Goal: Navigation & Orientation: Find specific page/section

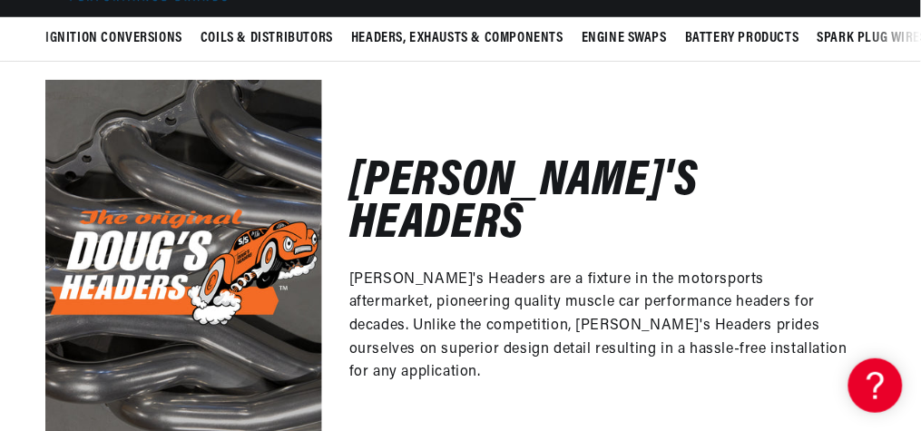
scroll to position [0, 757]
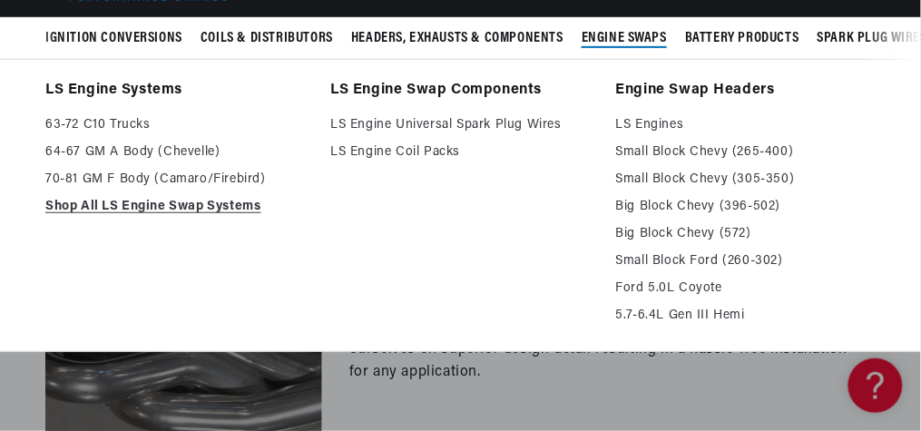
click at [616, 44] on span "Engine Swaps" at bounding box center [623, 38] width 85 height 19
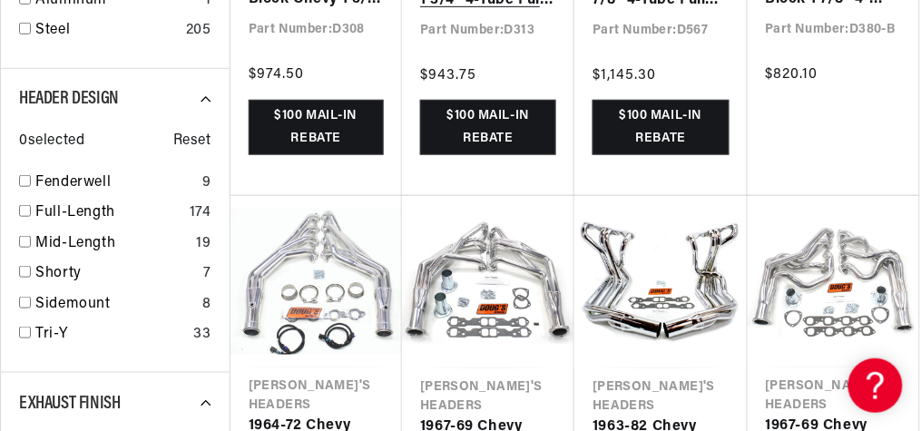
scroll to position [0, 0]
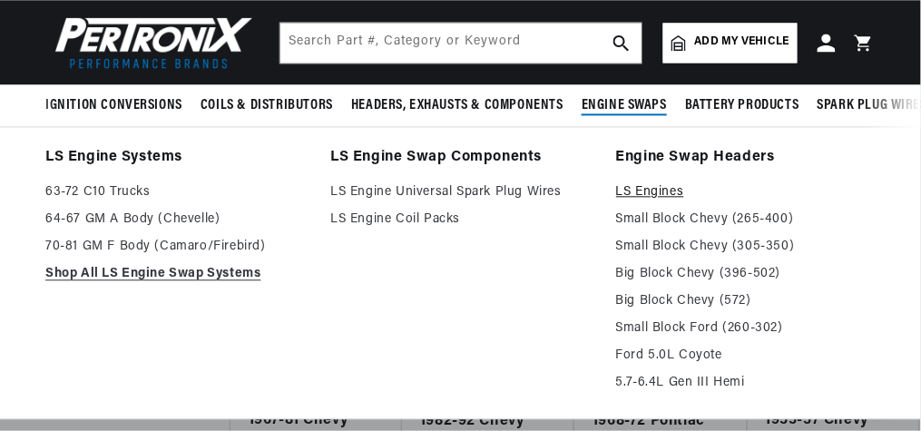
click at [662, 189] on link "LS Engines" at bounding box center [745, 192] width 259 height 22
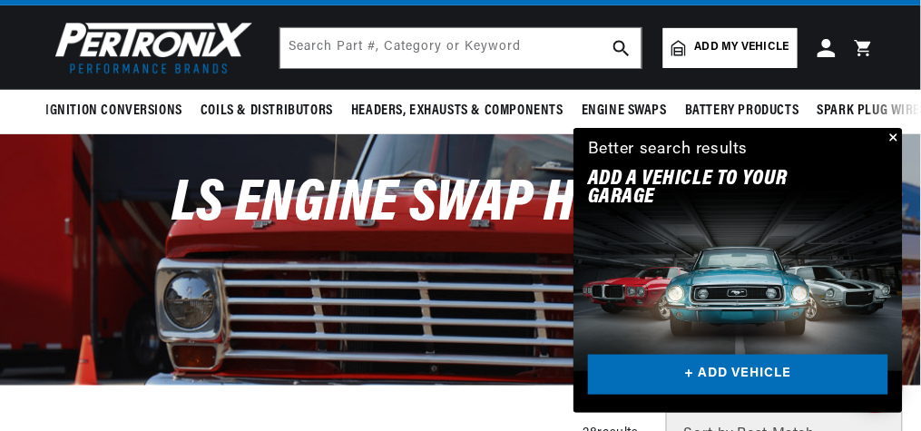
scroll to position [0, 1516]
click at [892, 131] on button "Close" at bounding box center [892, 139] width 22 height 22
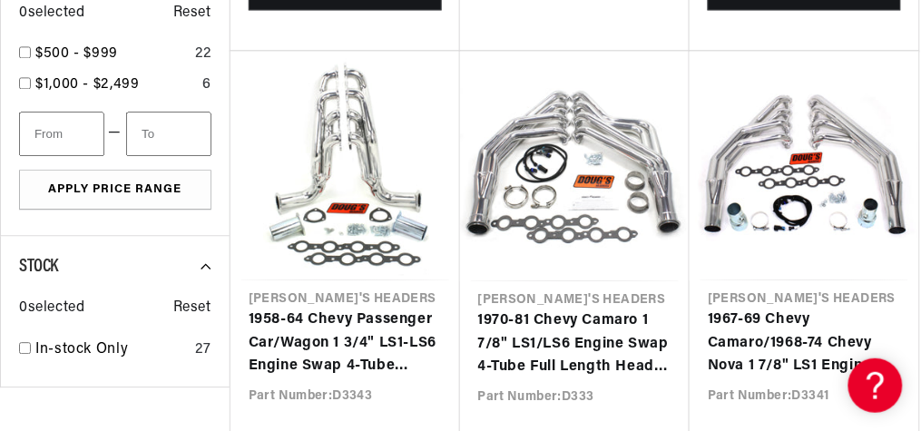
scroll to position [0, 0]
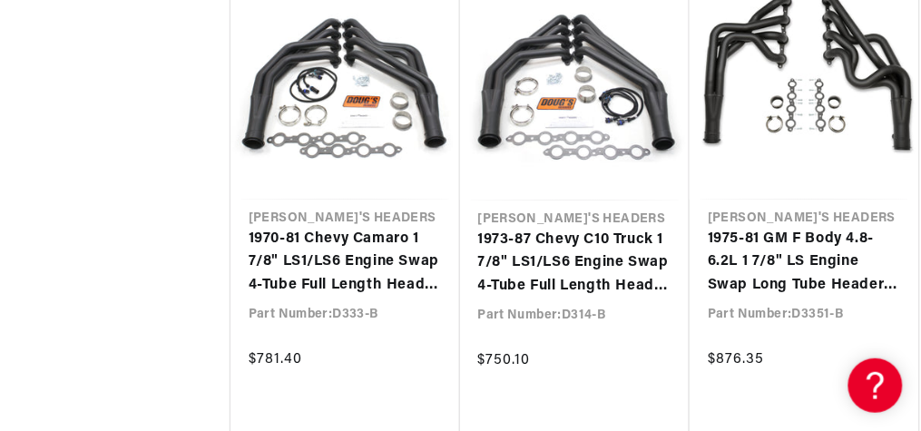
scroll to position [0, 757]
